Goal: Find specific page/section: Find specific page/section

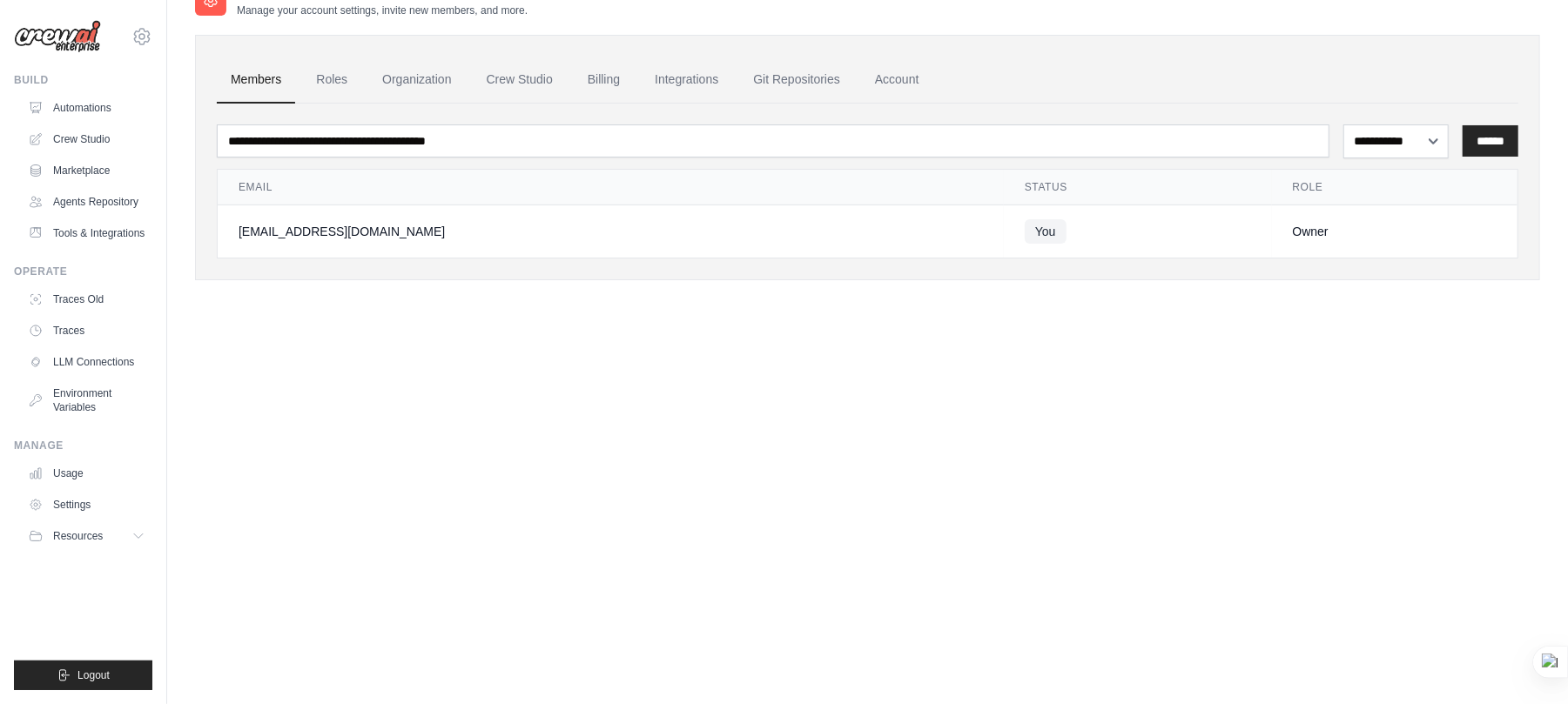
scroll to position [35, 0]
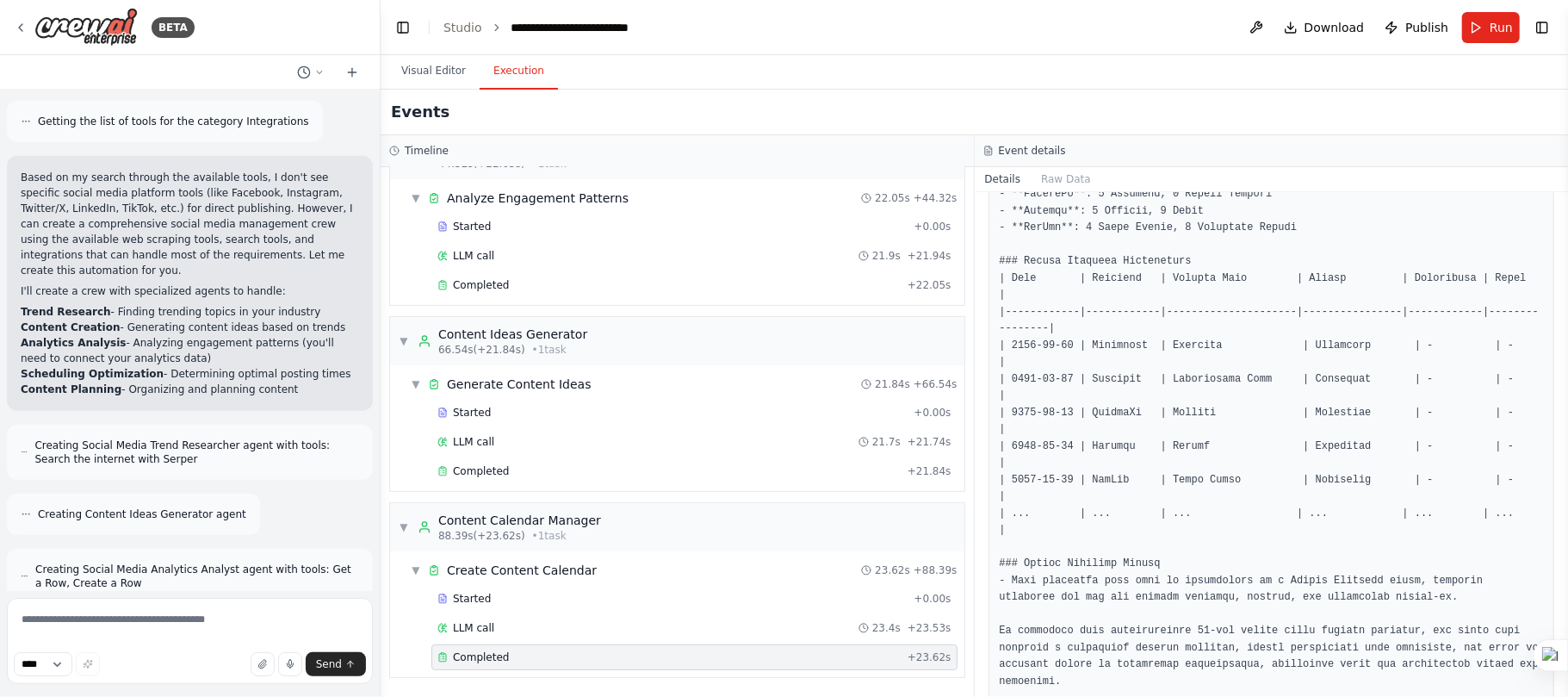
click at [670, 162] on div "Timeline" at bounding box center [677, 151] width 594 height 32
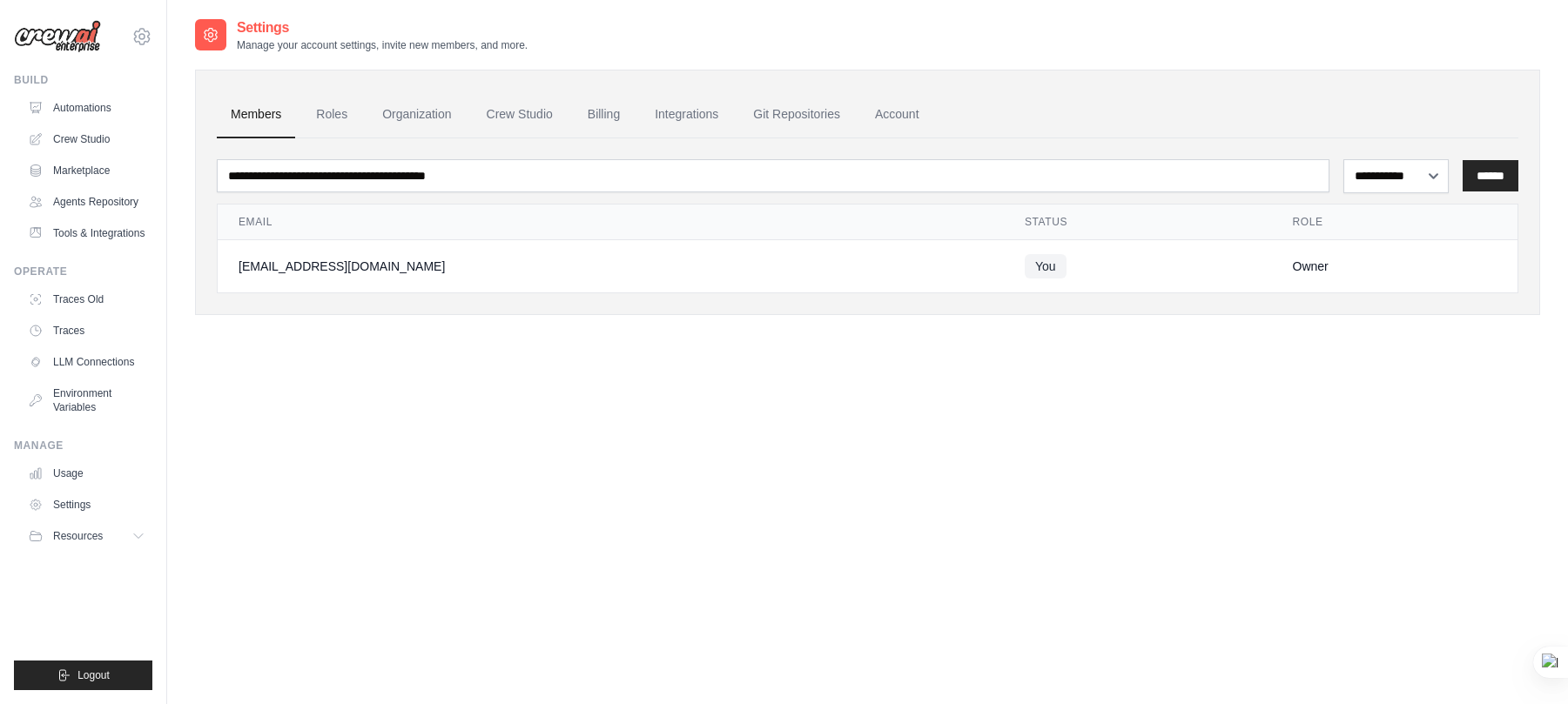
scroll to position [35, 0]
